Goal: Task Accomplishment & Management: Use online tool/utility

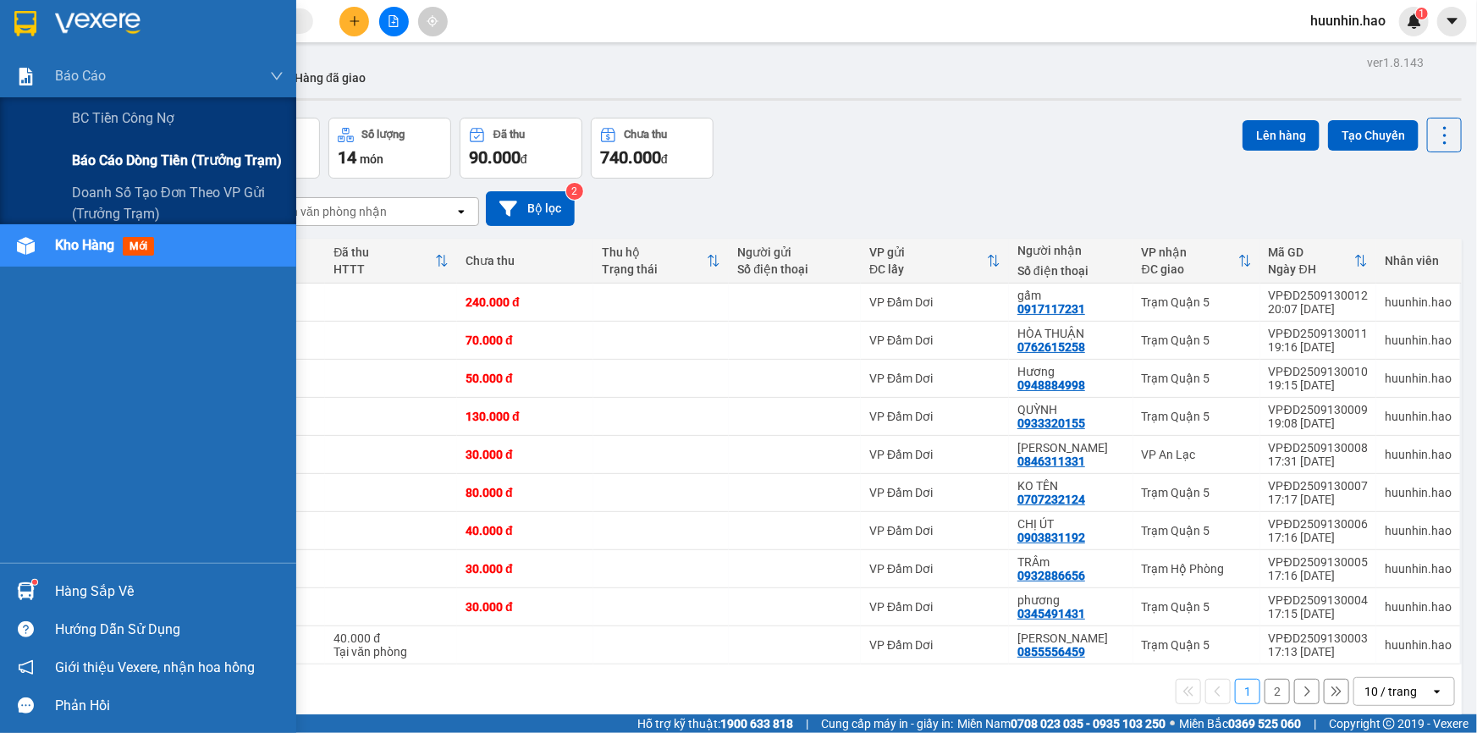
click at [79, 167] on span "Báo cáo dòng tiền (trưởng trạm)" at bounding box center [177, 160] width 210 height 21
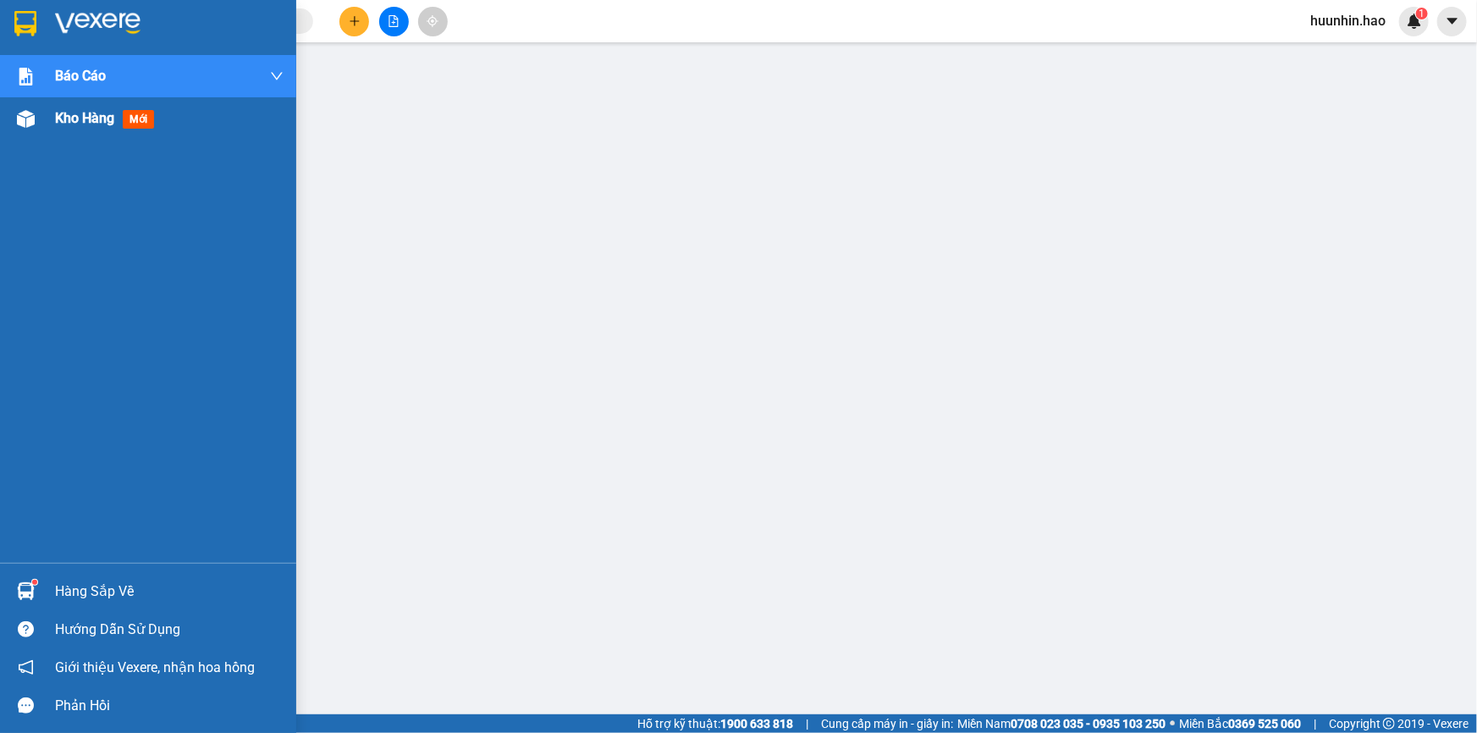
click at [86, 123] on span "Kho hàng" at bounding box center [84, 118] width 59 height 16
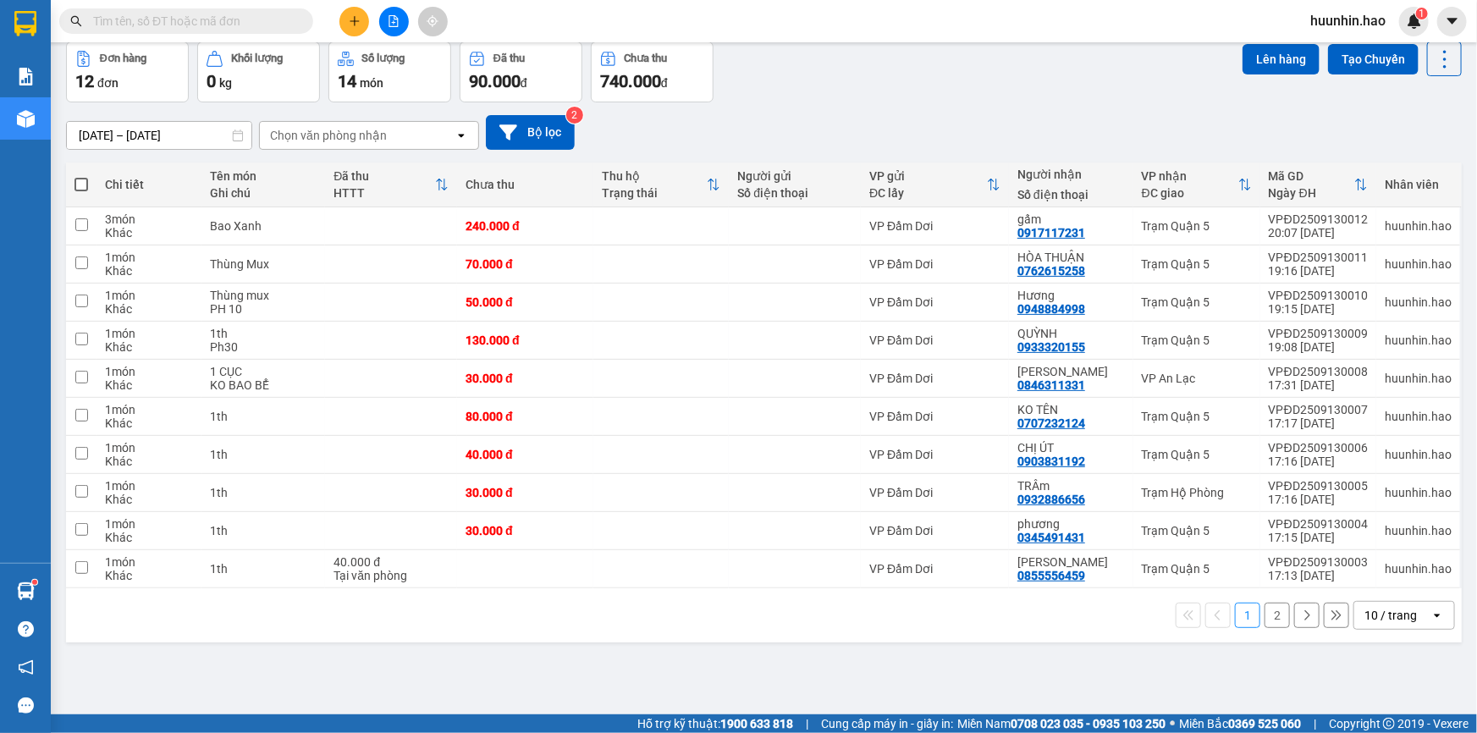
scroll to position [77, 0]
click at [77, 190] on span at bounding box center [81, 184] width 14 height 14
click at [81, 175] on input "checkbox" at bounding box center [81, 175] width 0 height 0
checkbox input "true"
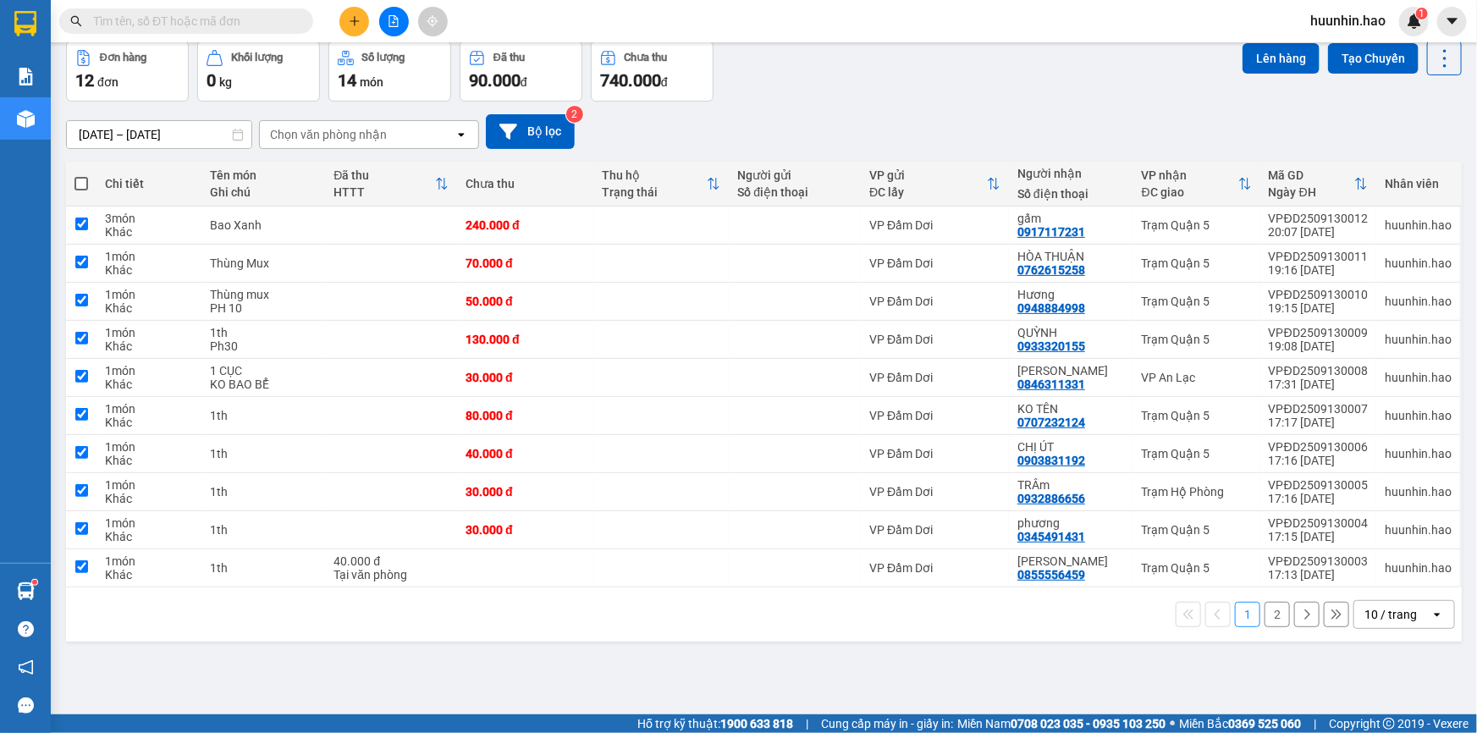
checkbox input "true"
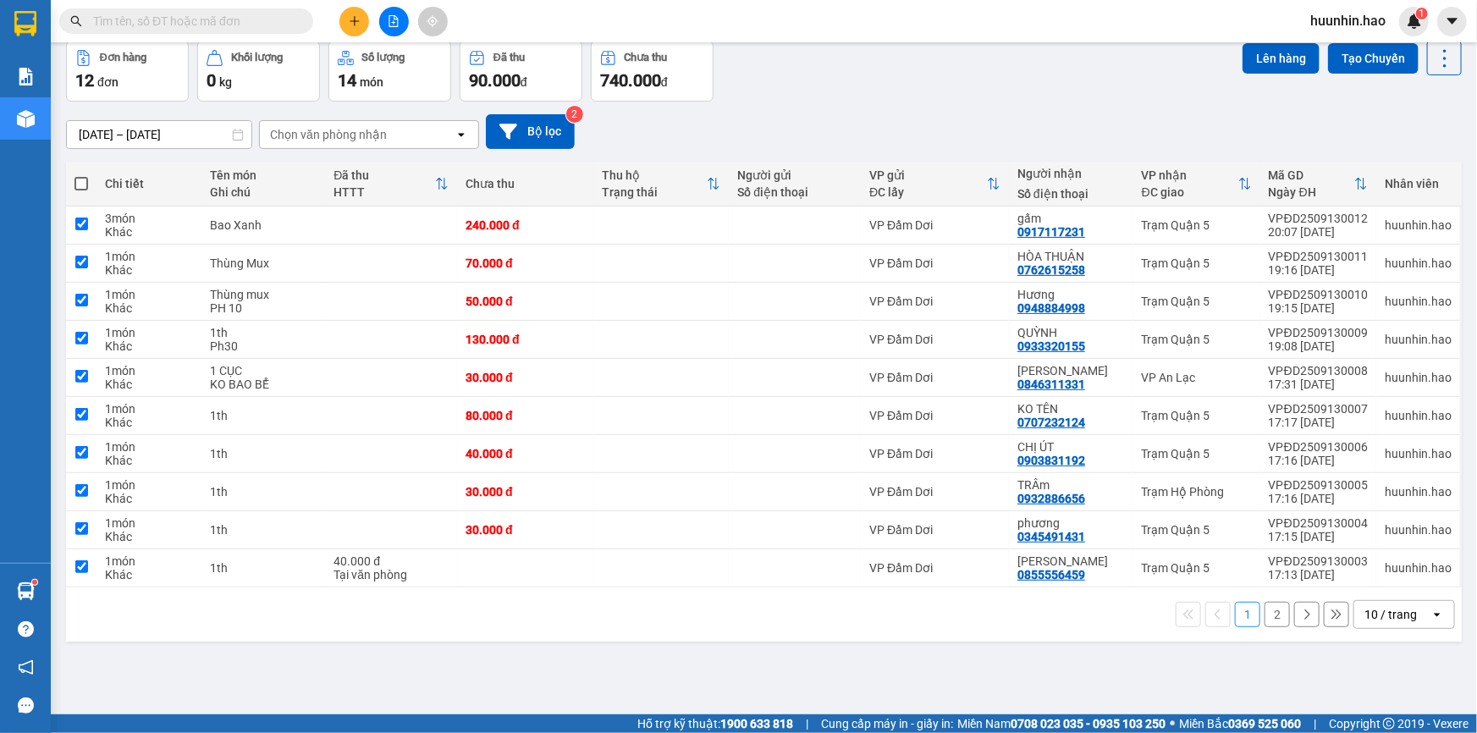
checkbox input "true"
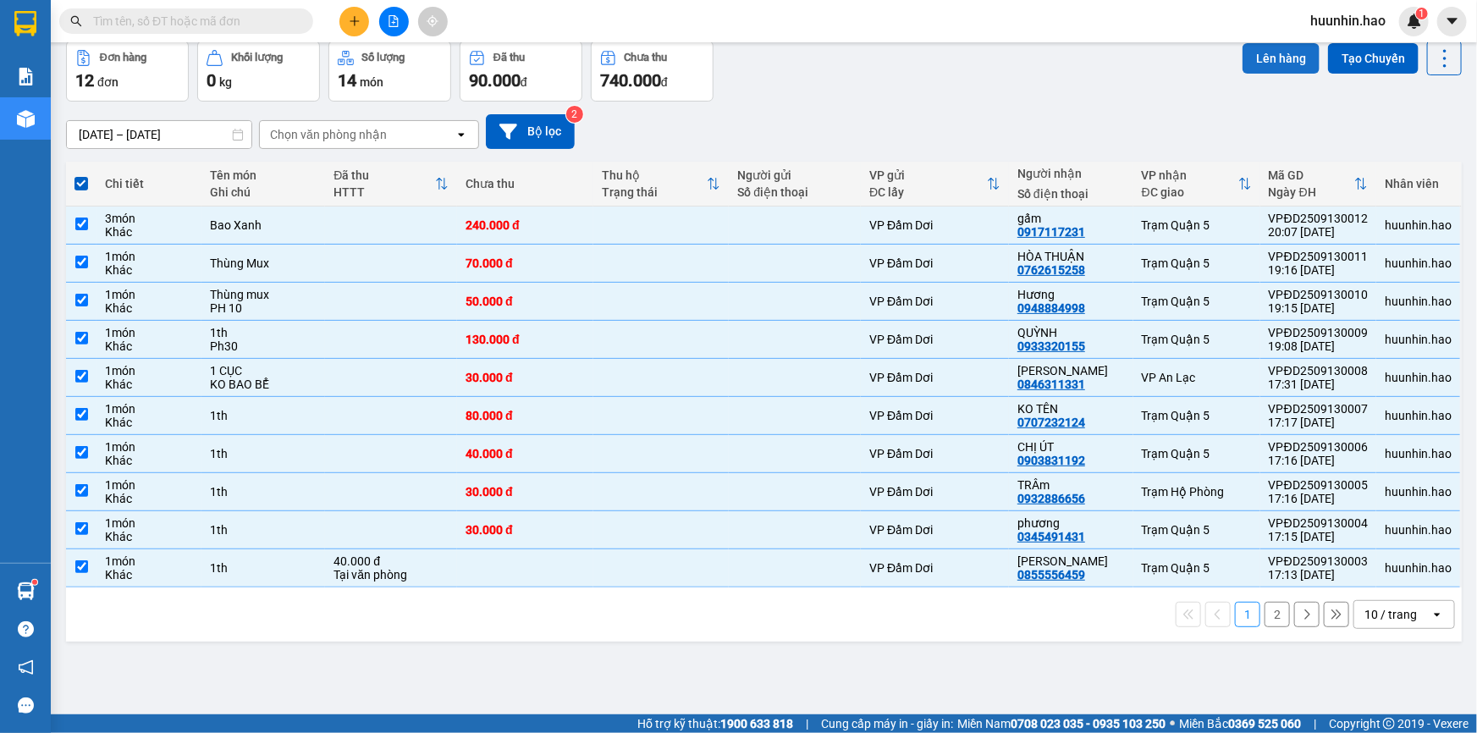
click at [1288, 57] on button "Lên hàng" at bounding box center [1281, 58] width 77 height 30
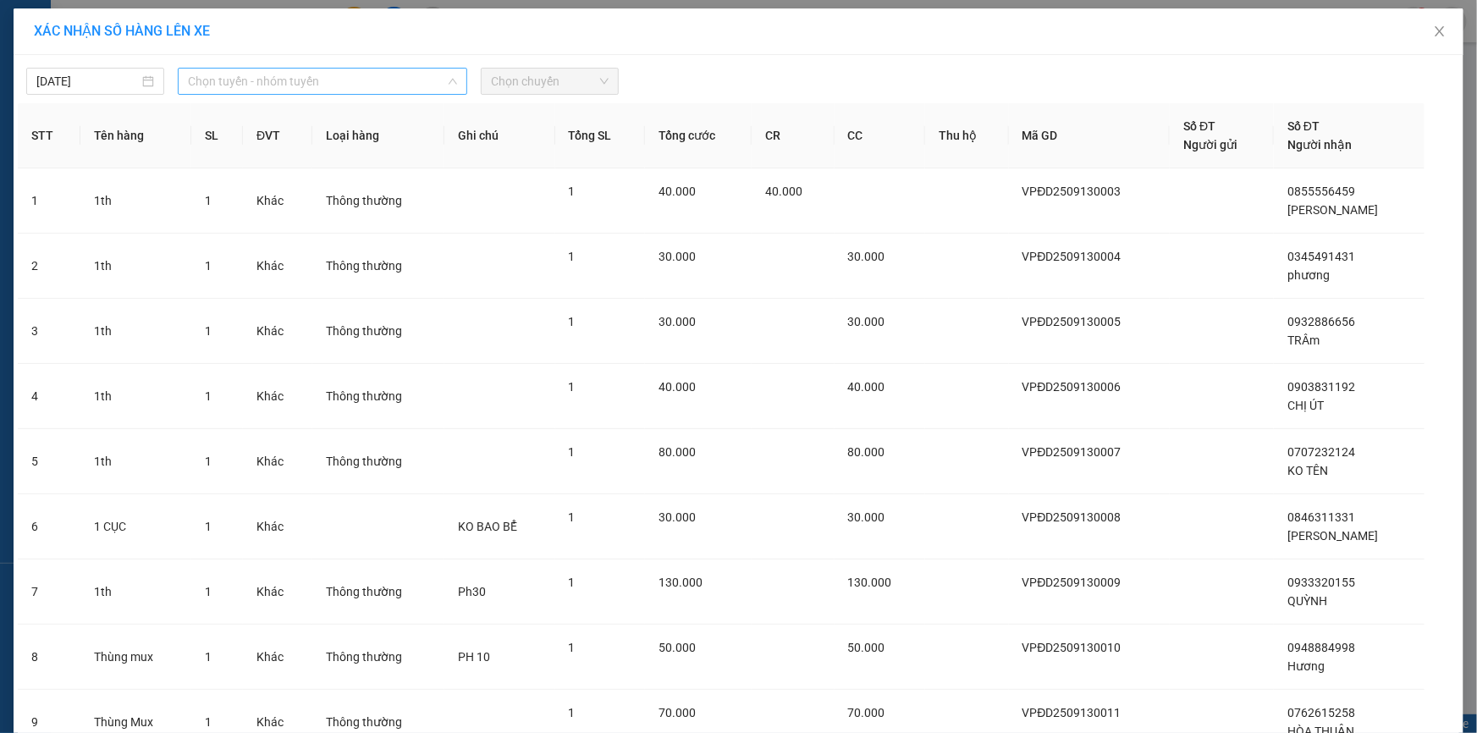
drag, startPoint x: 348, startPoint y: 76, endPoint x: 341, endPoint y: 154, distance: 78.2
click at [348, 78] on span "Chọn tuyến - nhóm tuyến" at bounding box center [322, 81] width 269 height 25
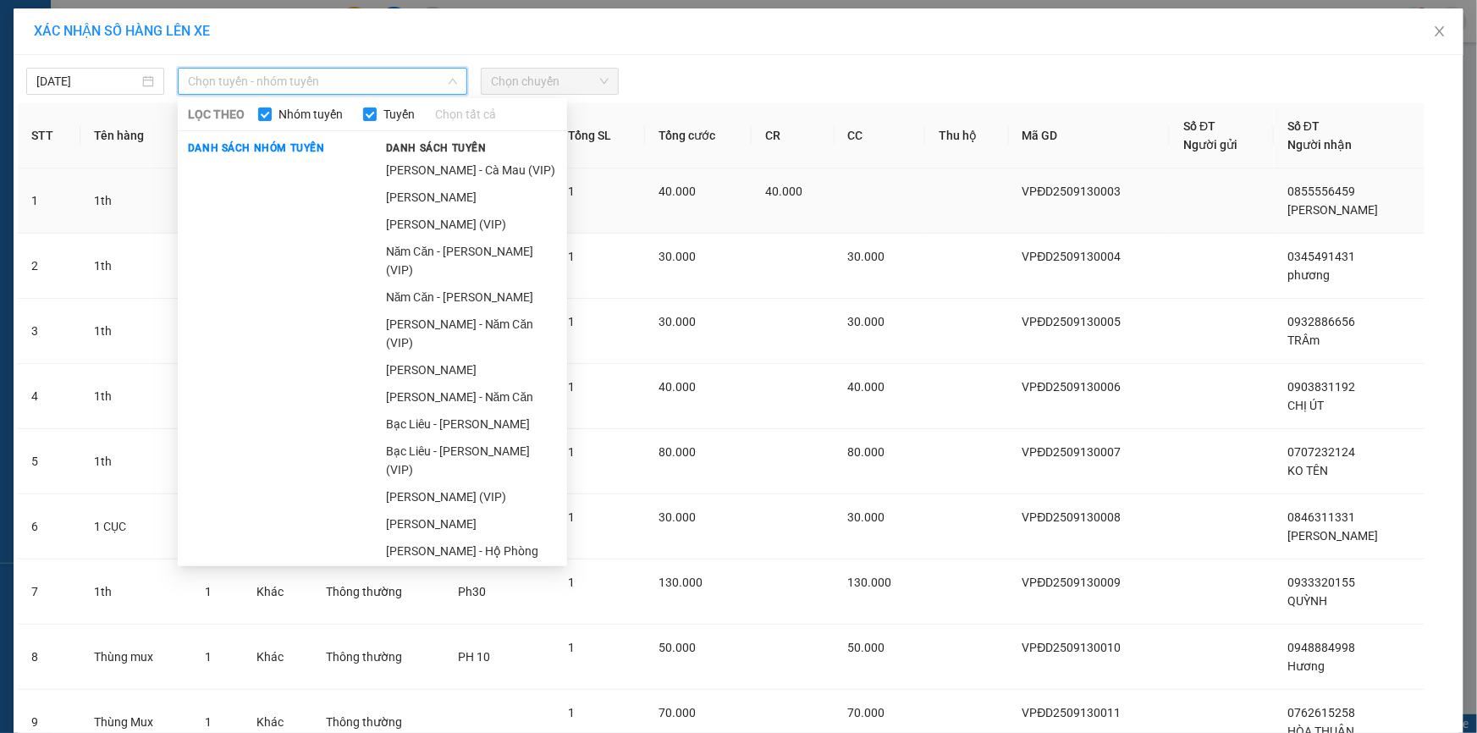
drag, startPoint x: 440, startPoint y: 200, endPoint x: 466, endPoint y: 185, distance: 29.2
click at [440, 199] on li "[PERSON_NAME]" at bounding box center [471, 197] width 191 height 27
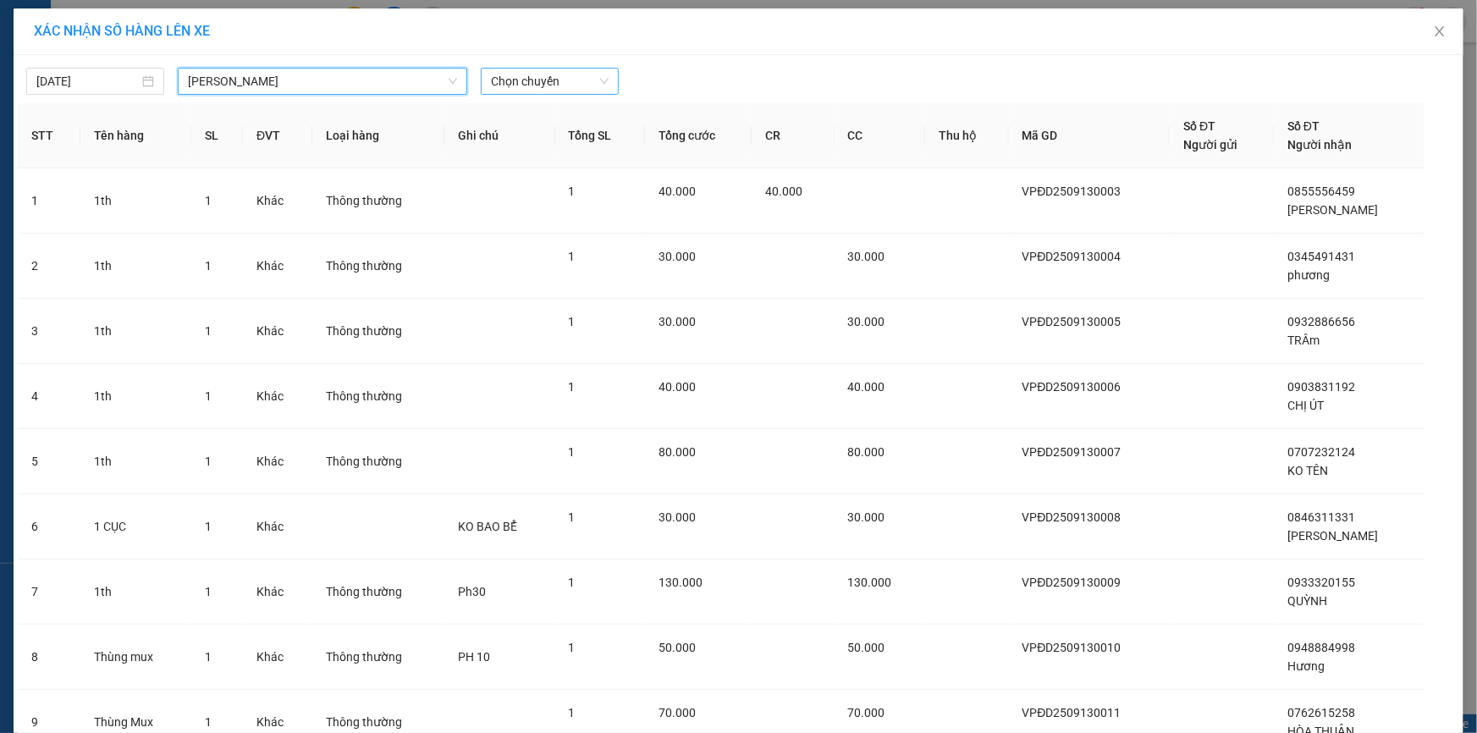
click at [580, 85] on span "Chọn chuyến" at bounding box center [550, 81] width 118 height 25
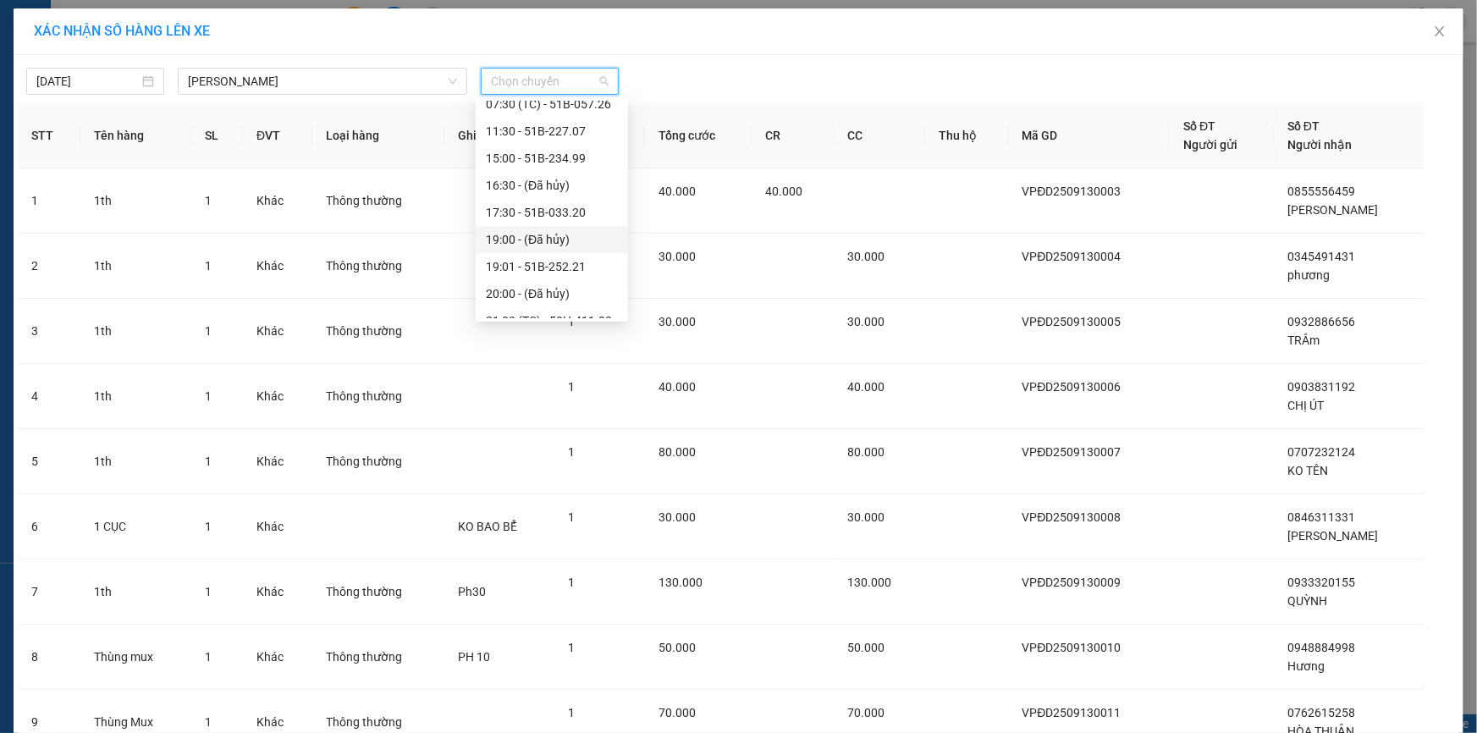
scroll to position [153, 0]
click at [555, 284] on div "22:00 - 51H-112.73" at bounding box center [552, 287] width 132 height 19
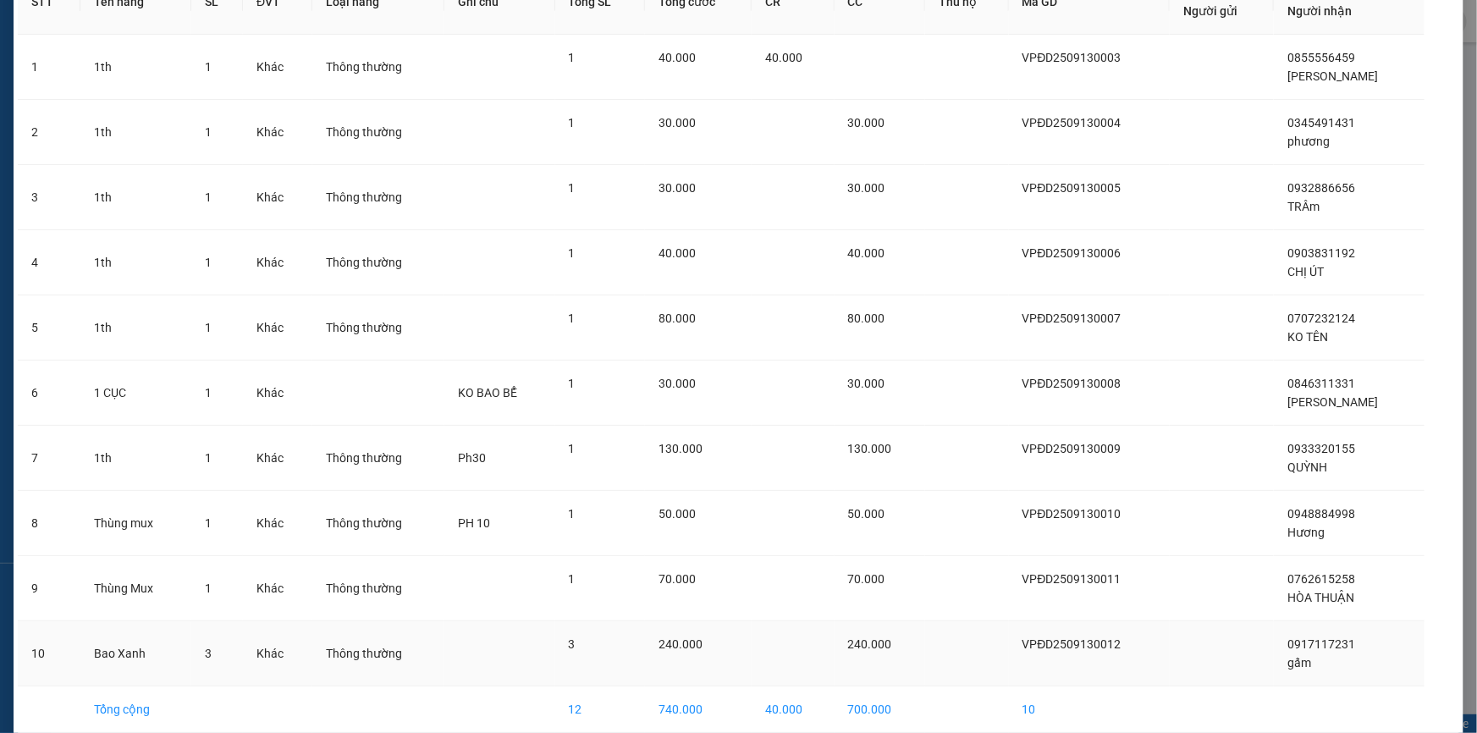
scroll to position [219, 0]
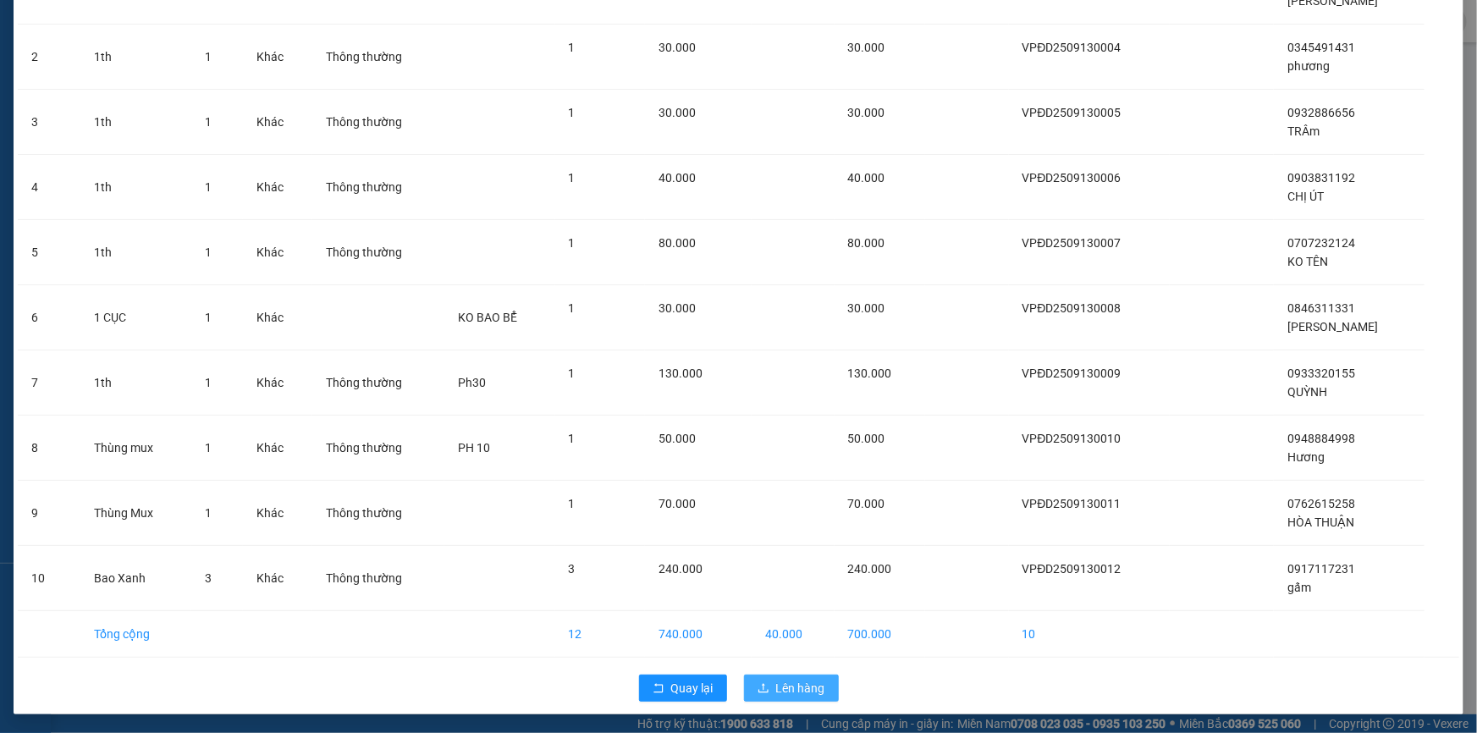
drag, startPoint x: 789, startPoint y: 658, endPoint x: 784, endPoint y: 694, distance: 36.7
click at [784, 694] on span "Lên hàng" at bounding box center [800, 688] width 49 height 19
